Goal: Task Accomplishment & Management: Complete application form

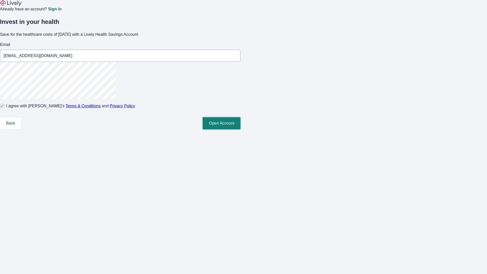
click at [240, 129] on button "Open Account" at bounding box center [222, 123] width 38 height 12
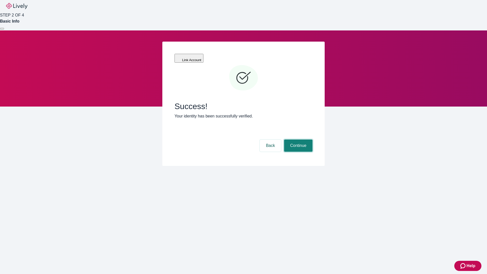
click at [297, 139] on button "Continue" at bounding box center [298, 145] width 28 height 12
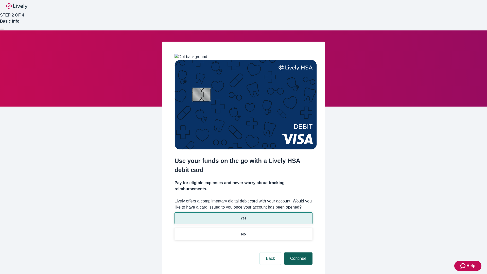
click at [243, 232] on p "No" at bounding box center [243, 234] width 5 height 5
click at [297, 252] on button "Continue" at bounding box center [298, 258] width 28 height 12
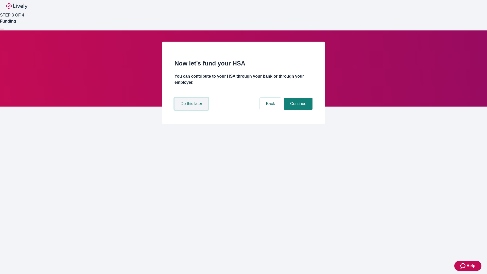
click at [192, 110] on button "Do this later" at bounding box center [191, 104] width 34 height 12
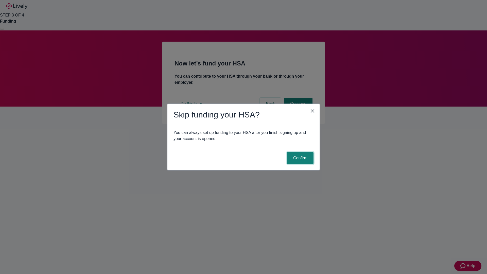
click at [300, 158] on button "Confirm" at bounding box center [300, 158] width 26 height 12
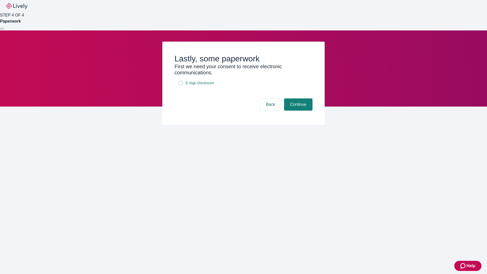
click at [181, 85] on input "E-Sign Disclosure" at bounding box center [181, 83] width 4 height 4
checkbox input "true"
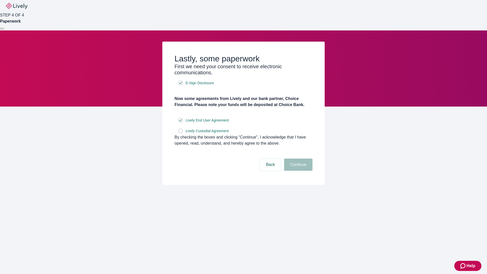
click at [181, 133] on input "Lively Custodial Agreement" at bounding box center [181, 131] width 4 height 4
checkbox input "true"
click at [297, 171] on button "Continue" at bounding box center [298, 165] width 28 height 12
